Goal: Task Accomplishment & Management: Use online tool/utility

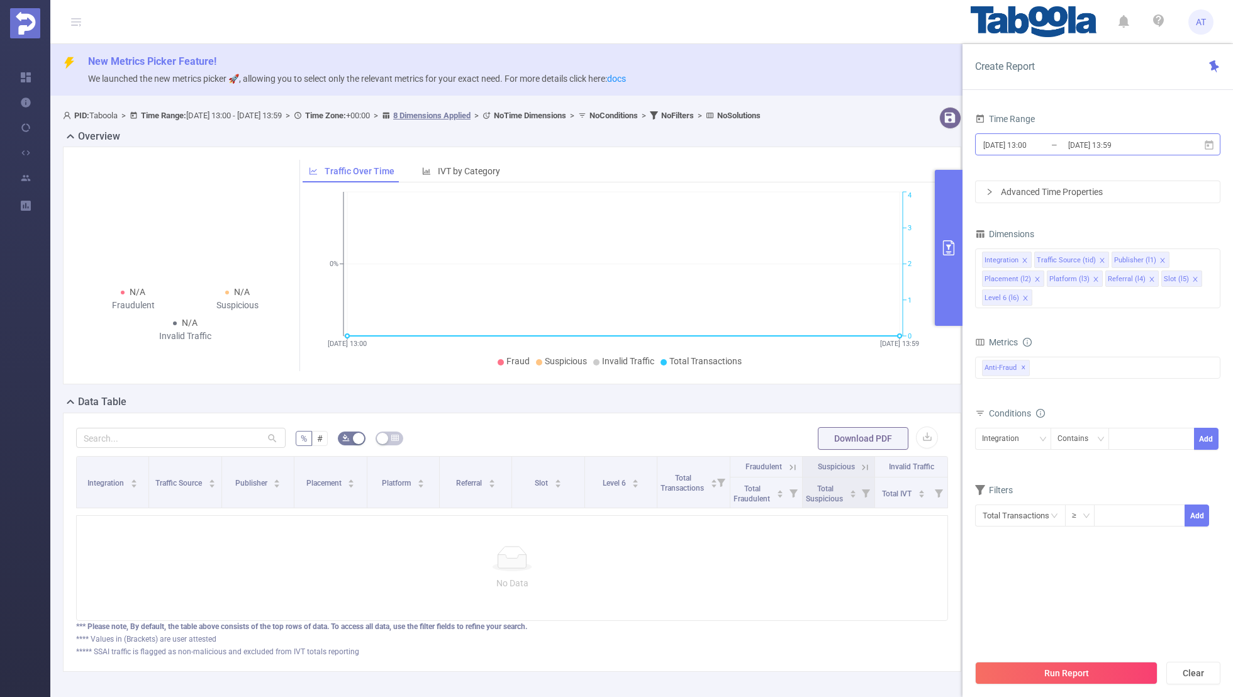
click at [1027, 143] on input "[DATE] 13:00" at bounding box center [1033, 145] width 102 height 17
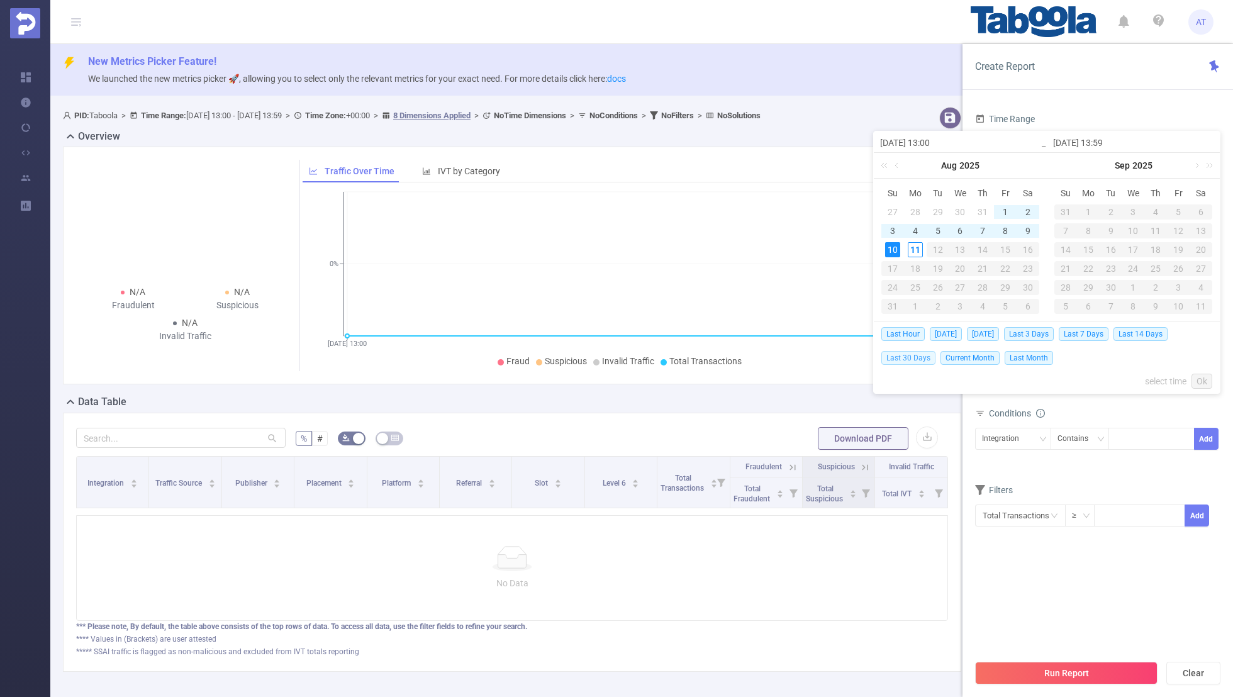
click at [901, 354] on span "Last 30 Days" at bounding box center [908, 358] width 54 height 14
type input "[DATE] 00:00"
type input "[DATE] 23:59"
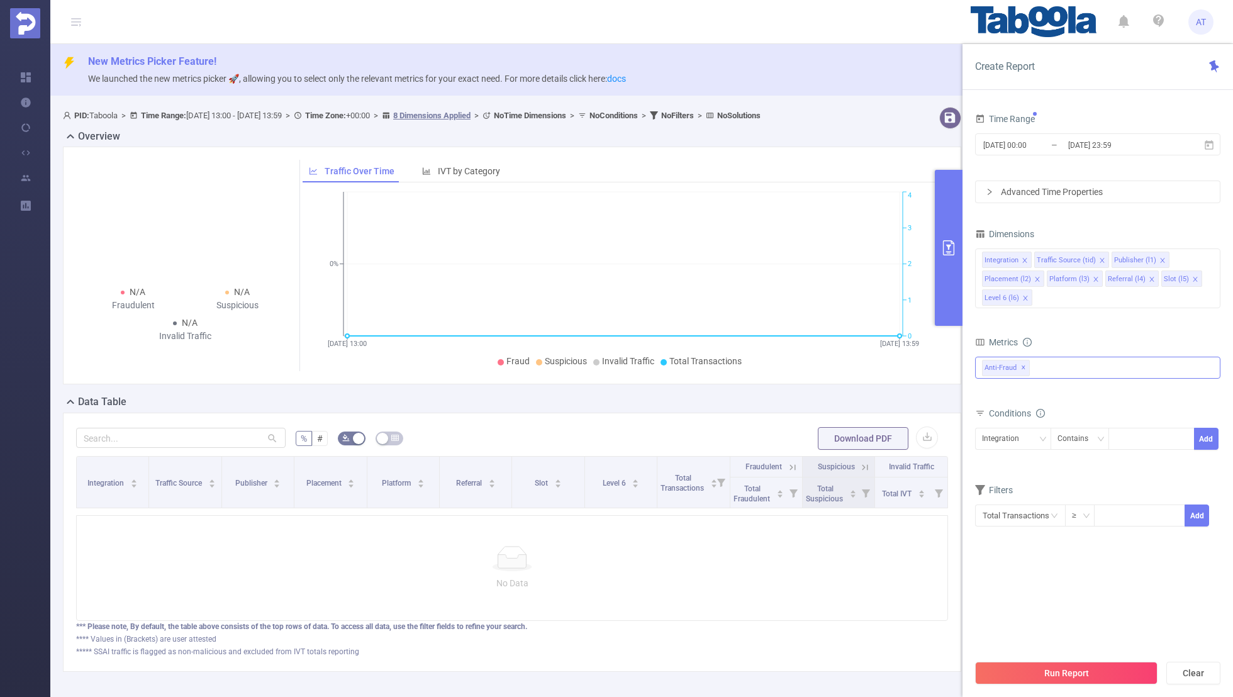
click at [1021, 362] on span "✕" at bounding box center [1023, 368] width 5 height 15
click at [1014, 364] on div at bounding box center [1097, 367] width 245 height 20
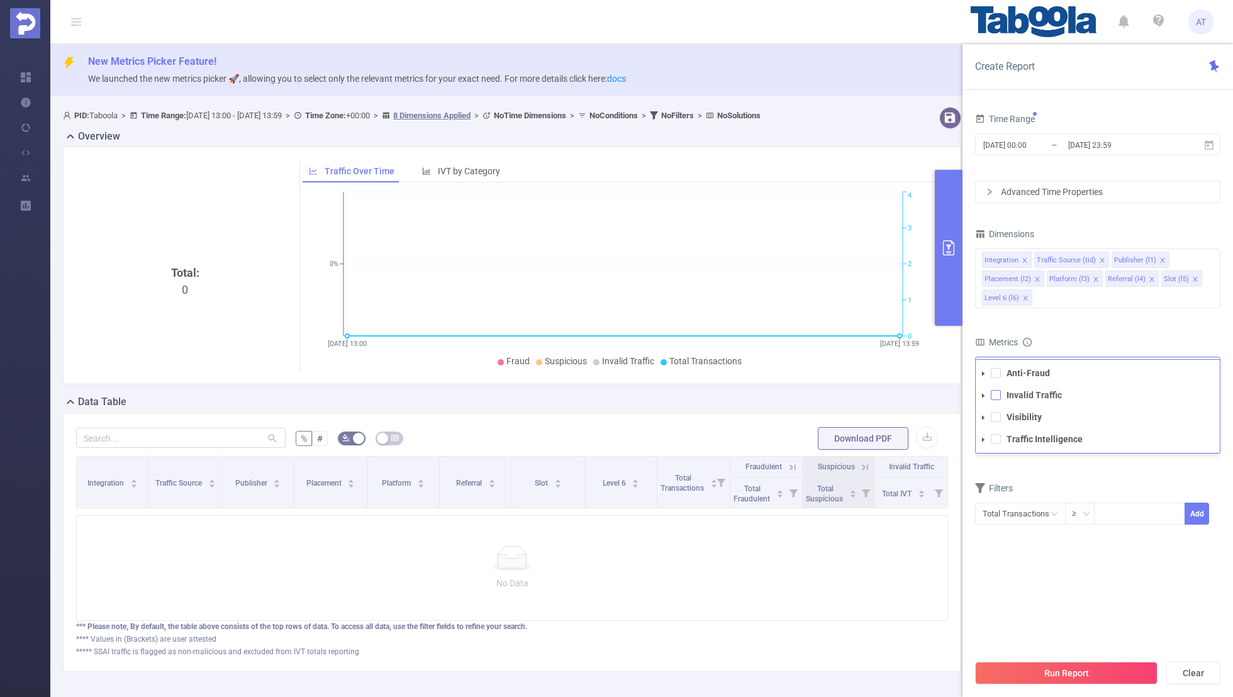
click at [996, 398] on span at bounding box center [996, 395] width 10 height 10
click at [1073, 336] on div "Metrics" at bounding box center [1097, 343] width 245 height 21
click at [1025, 437] on div "Integration" at bounding box center [1005, 438] width 46 height 21
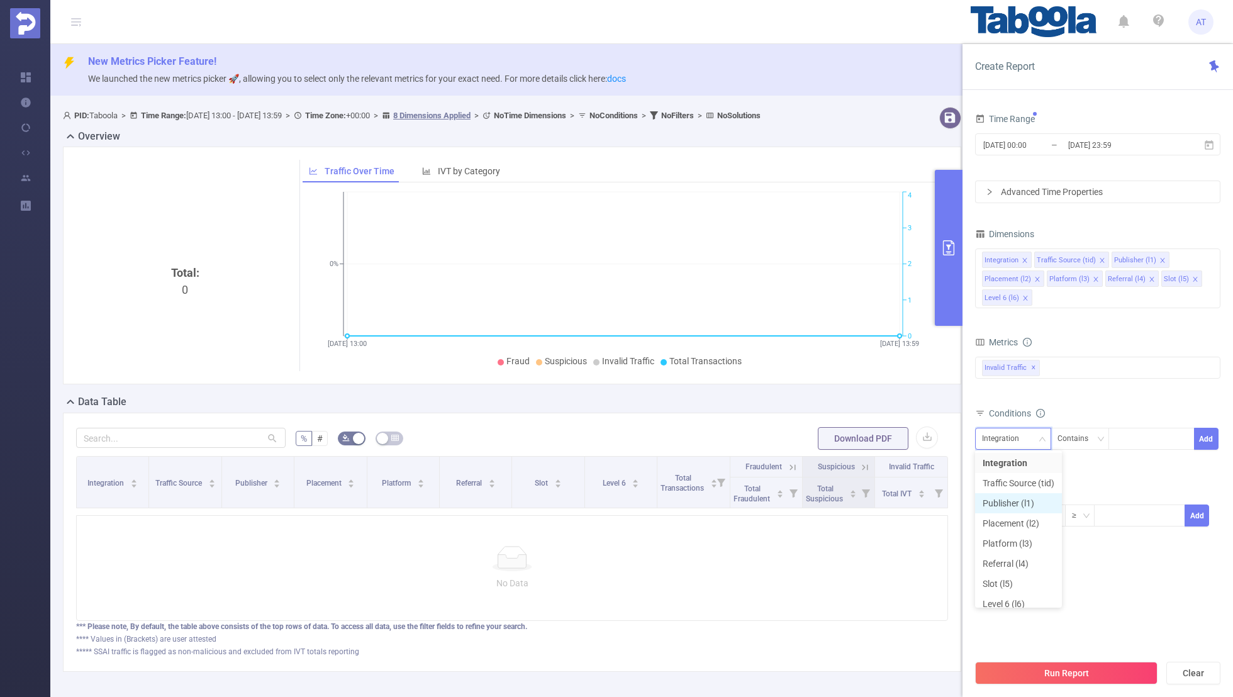
click at [1000, 500] on li "Publisher (l1)" at bounding box center [1018, 503] width 87 height 20
click at [1024, 257] on icon "icon: close" at bounding box center [1025, 260] width 6 height 6
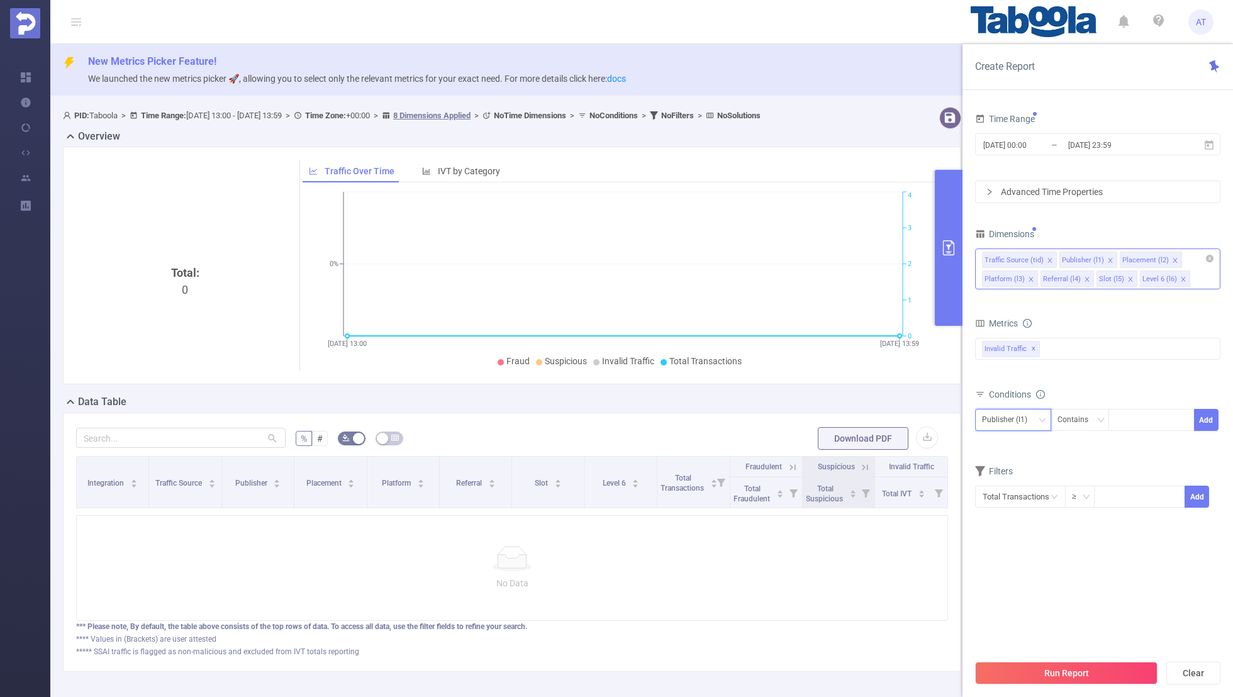
click at [1047, 255] on span at bounding box center [1050, 261] width 6 height 14
click at [1095, 254] on span at bounding box center [1098, 261] width 6 height 14
click at [1089, 255] on span at bounding box center [1091, 261] width 6 height 14
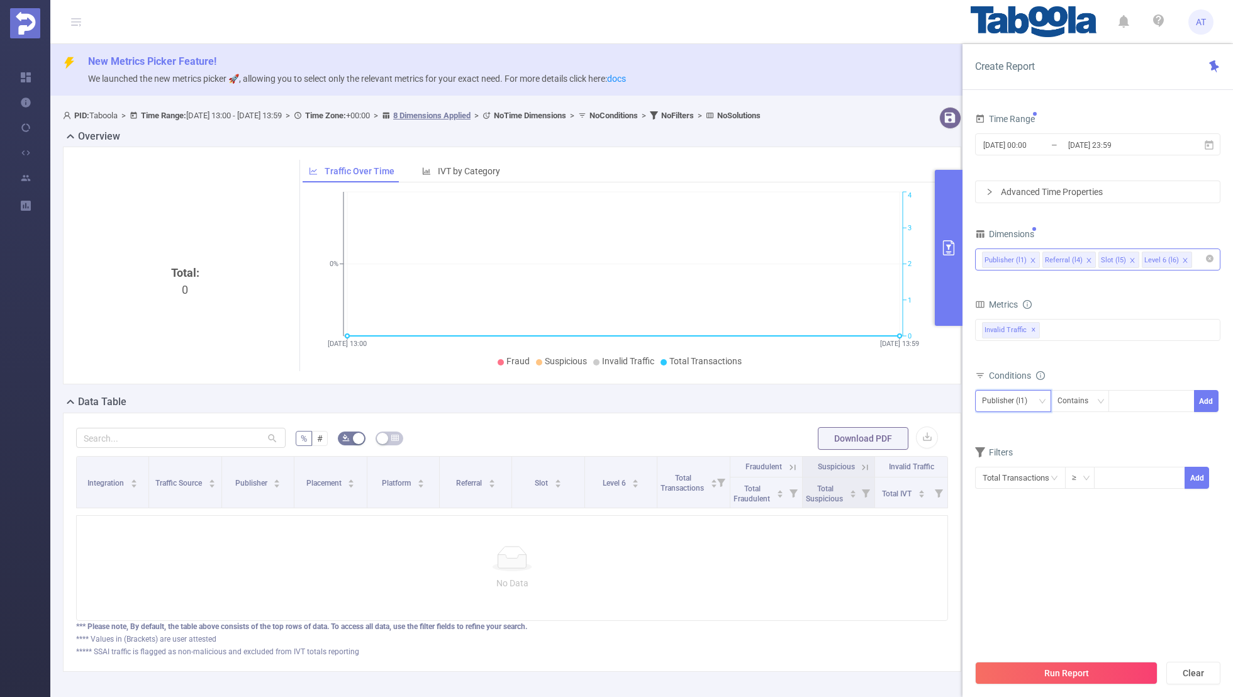
click at [1086, 257] on icon "icon: close" at bounding box center [1089, 260] width 6 height 6
click at [1075, 258] on icon "icon: close" at bounding box center [1076, 260] width 4 height 4
click at [1114, 231] on div "Dimensions" at bounding box center [1097, 235] width 245 height 21
click at [1143, 395] on div at bounding box center [1152, 401] width 72 height 21
paste input "gmandigital-revenueedge"
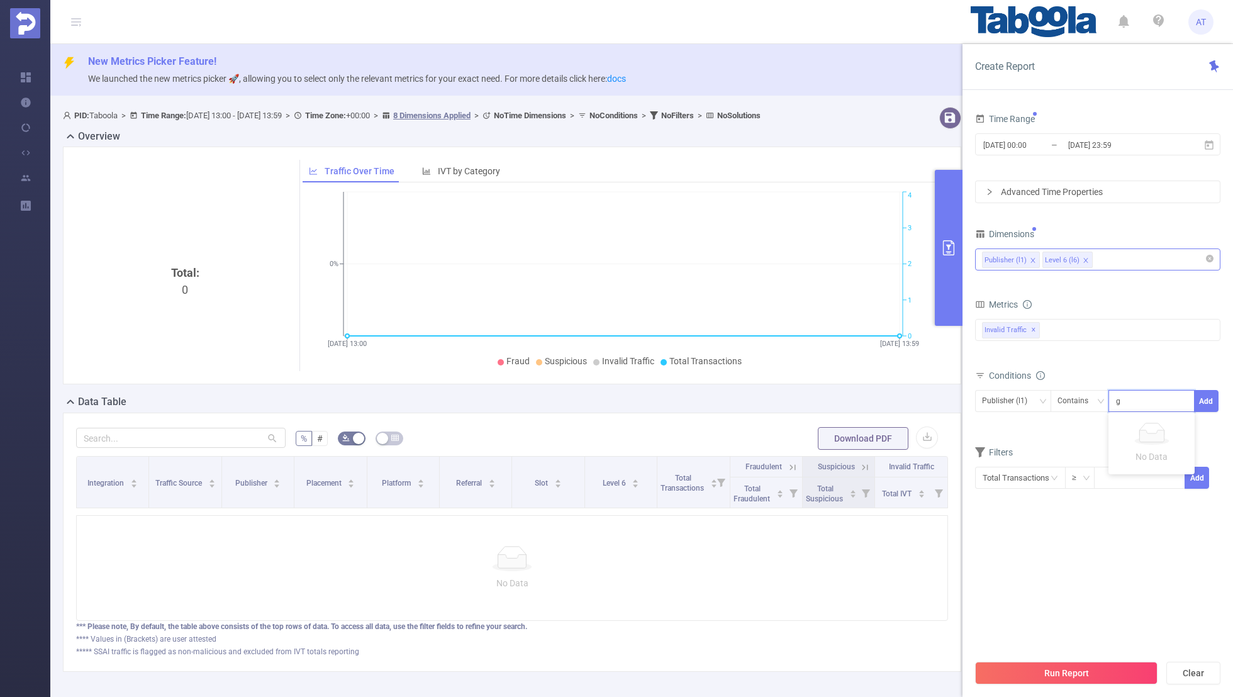
scroll to position [0, 13]
type input "gmandigital-revenueedge"
click at [1198, 395] on button "Add" at bounding box center [1206, 401] width 25 height 22
click at [1055, 455] on form "Dimensions Publisher (l1) Level 6 (l6) Metrics Total Fraudulent Bot/Virus Hosti…" at bounding box center [1097, 375] width 245 height 301
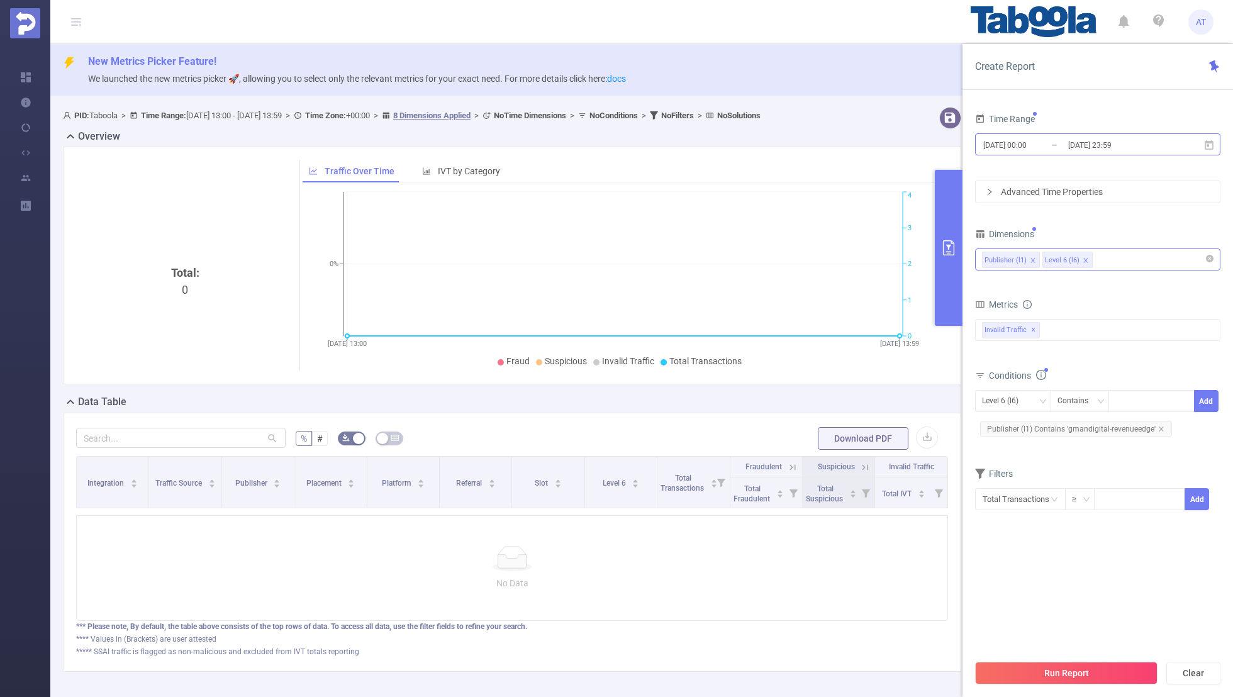
click at [1022, 149] on input "[DATE] 00:00" at bounding box center [1033, 145] width 102 height 17
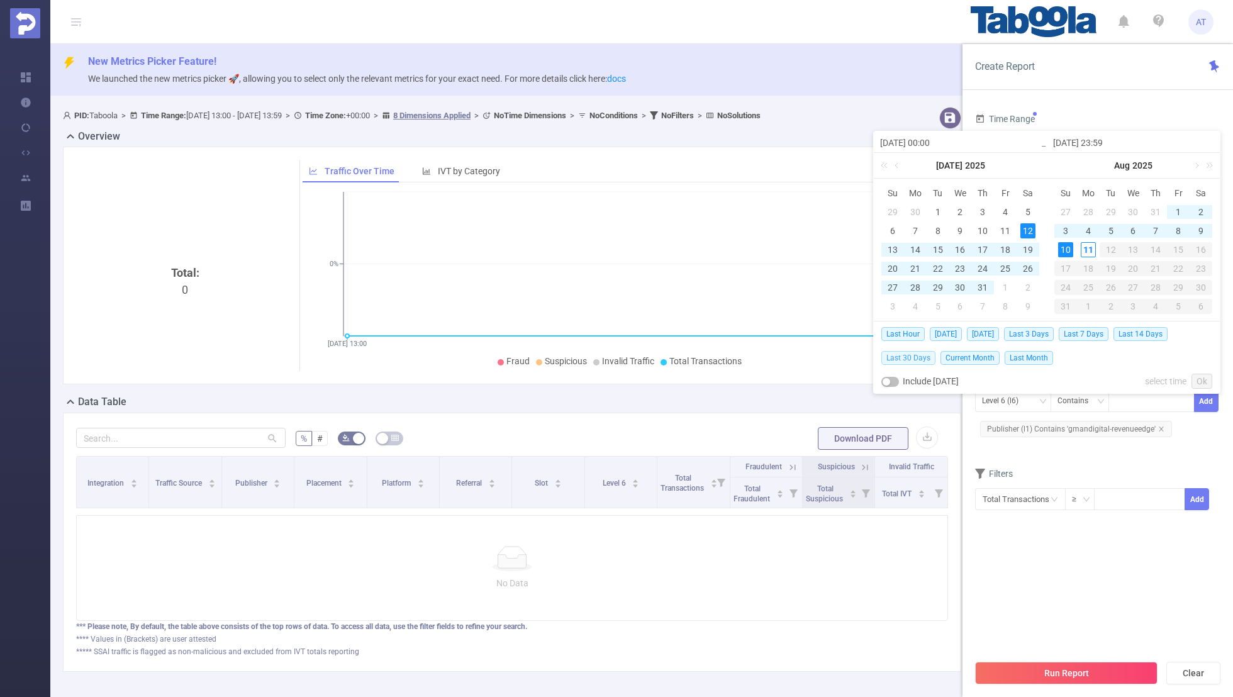
click at [898, 358] on span "Last 30 Days" at bounding box center [908, 358] width 54 height 14
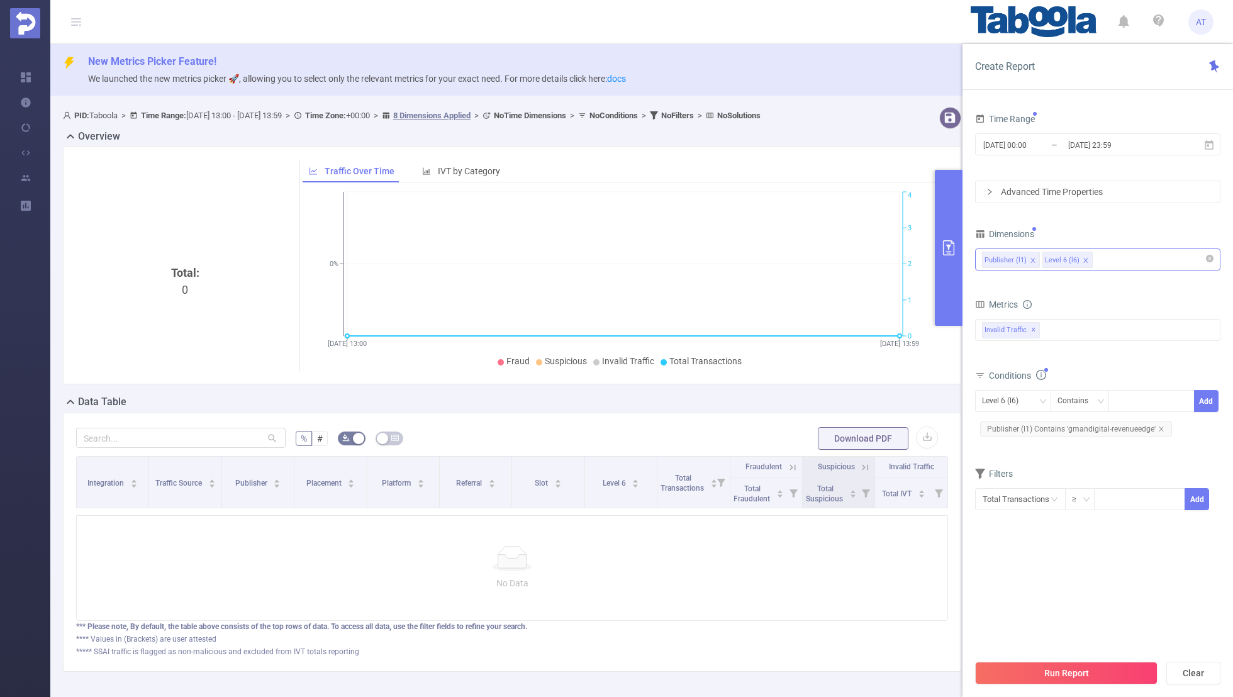
click at [1031, 561] on section "Time Range [DATE] 00:00 _ [DATE] 23:59 Advanced Time Properties Dimensions Publ…" at bounding box center [1097, 381] width 245 height 543
click at [1037, 668] on button "Run Report" at bounding box center [1066, 673] width 182 height 23
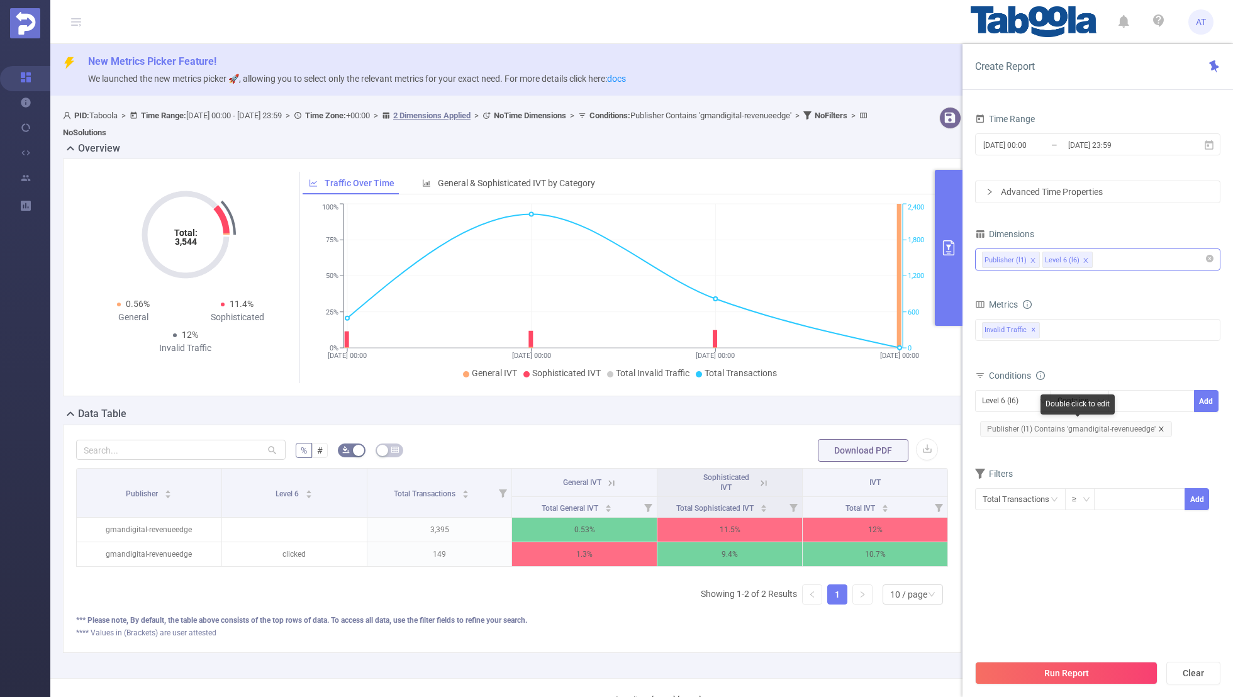
click at [1159, 427] on icon "icon: close" at bounding box center [1161, 429] width 4 height 4
click at [1021, 401] on div "Level 6 (l6)" at bounding box center [1004, 401] width 45 height 21
click at [992, 423] on li "Publisher (l1)" at bounding box center [1013, 425] width 76 height 20
click at [1124, 405] on div at bounding box center [1152, 401] width 72 height 21
paste input "funny4-game"
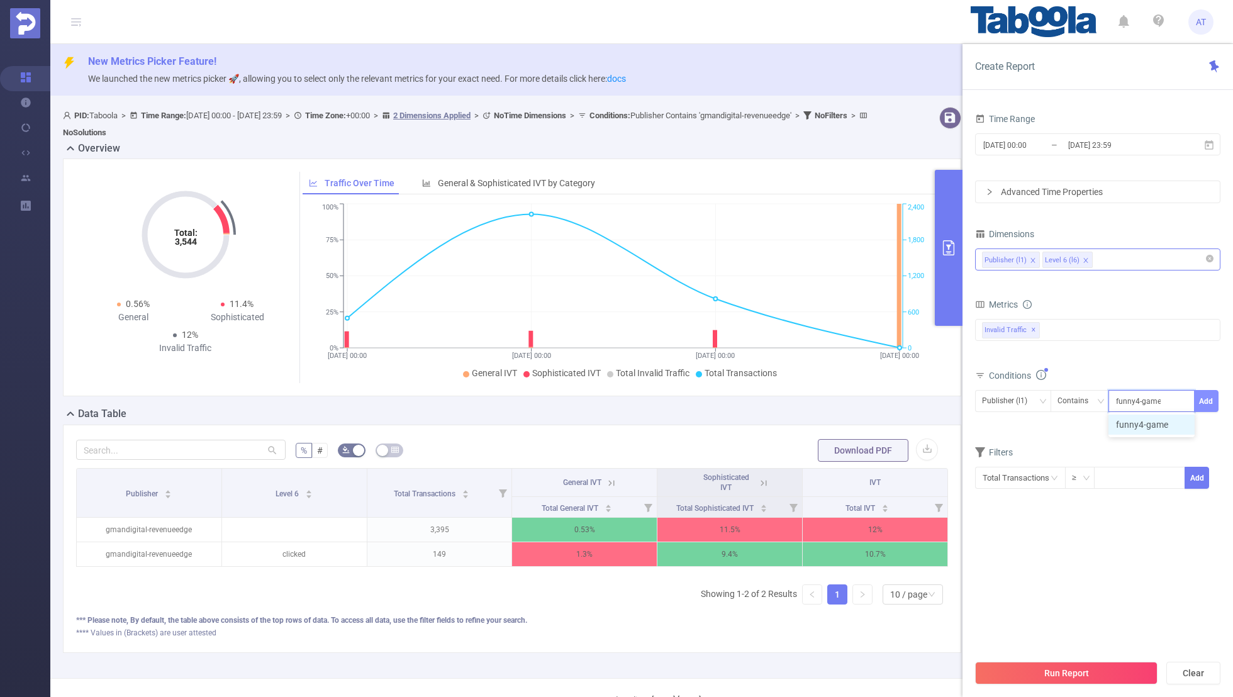
type input "funny4-game"
click at [1202, 398] on button "Add" at bounding box center [1206, 401] width 25 height 22
click at [1009, 454] on form "Dimensions Publisher (l1) Level 6 (l6) Metrics Total Fraudulent Bot/Virus Hosti…" at bounding box center [1097, 375] width 245 height 301
click at [1041, 668] on button "Run Report" at bounding box center [1066, 673] width 182 height 23
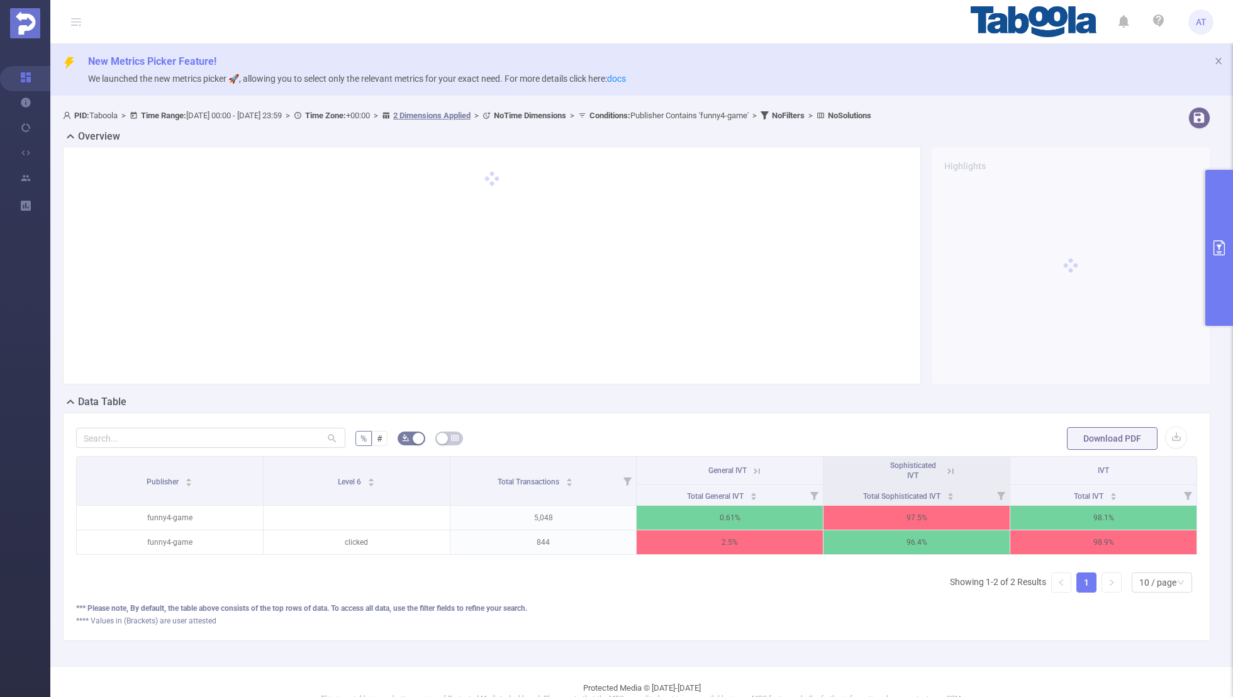
click at [949, 467] on icon at bounding box center [950, 471] width 11 height 11
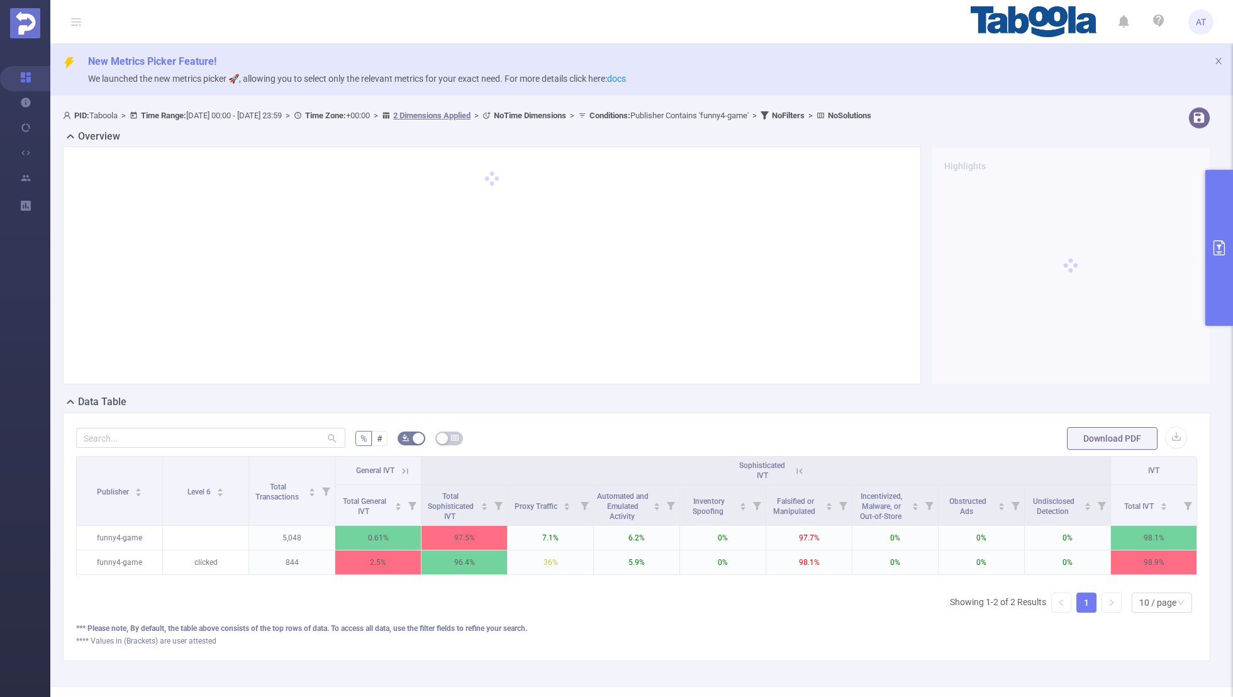
click at [398, 469] on icon at bounding box center [403, 470] width 15 height 13
